Goal: Find specific page/section: Find specific page/section

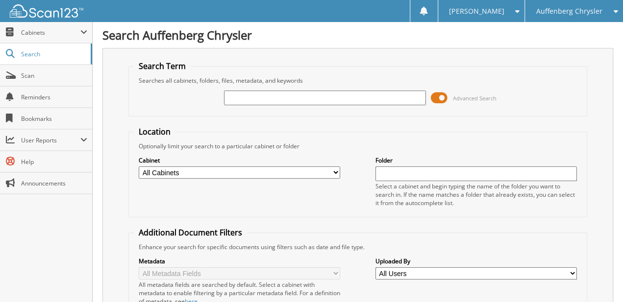
click at [439, 97] on span at bounding box center [439, 98] width 17 height 15
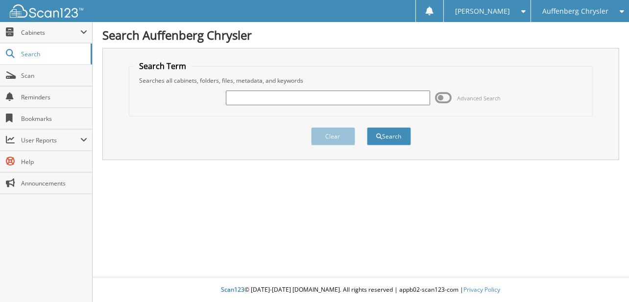
click at [336, 96] on input "text" at bounding box center [328, 98] width 204 height 15
type input "92086."
click at [367, 127] on button "Search" at bounding box center [389, 136] width 44 height 18
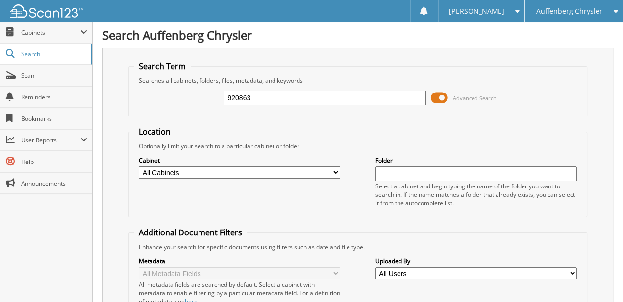
type input "920863"
click at [438, 95] on span at bounding box center [439, 98] width 17 height 15
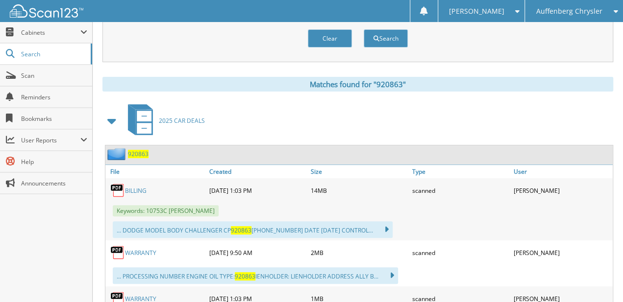
drag, startPoint x: 215, startPoint y: 124, endPoint x: 206, endPoint y: 188, distance: 64.8
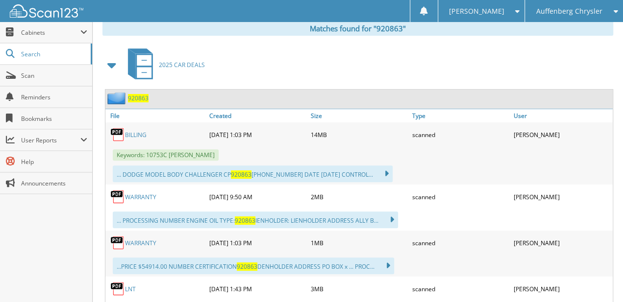
drag, startPoint x: 217, startPoint y: 108, endPoint x: 217, endPoint y: 156, distance: 48.0
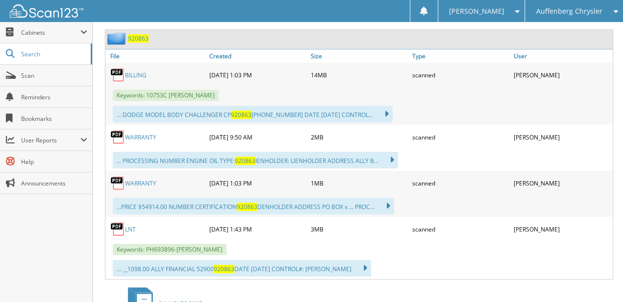
scroll to position [240, 0]
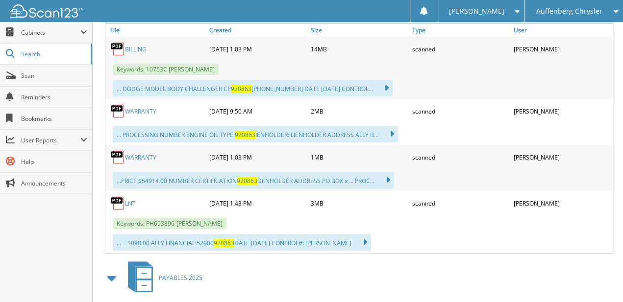
click at [142, 107] on link "WARRANTY" at bounding box center [140, 111] width 31 height 8
click at [135, 47] on link "BILLING" at bounding box center [136, 49] width 22 height 8
